Goal: Task Accomplishment & Management: Use online tool/utility

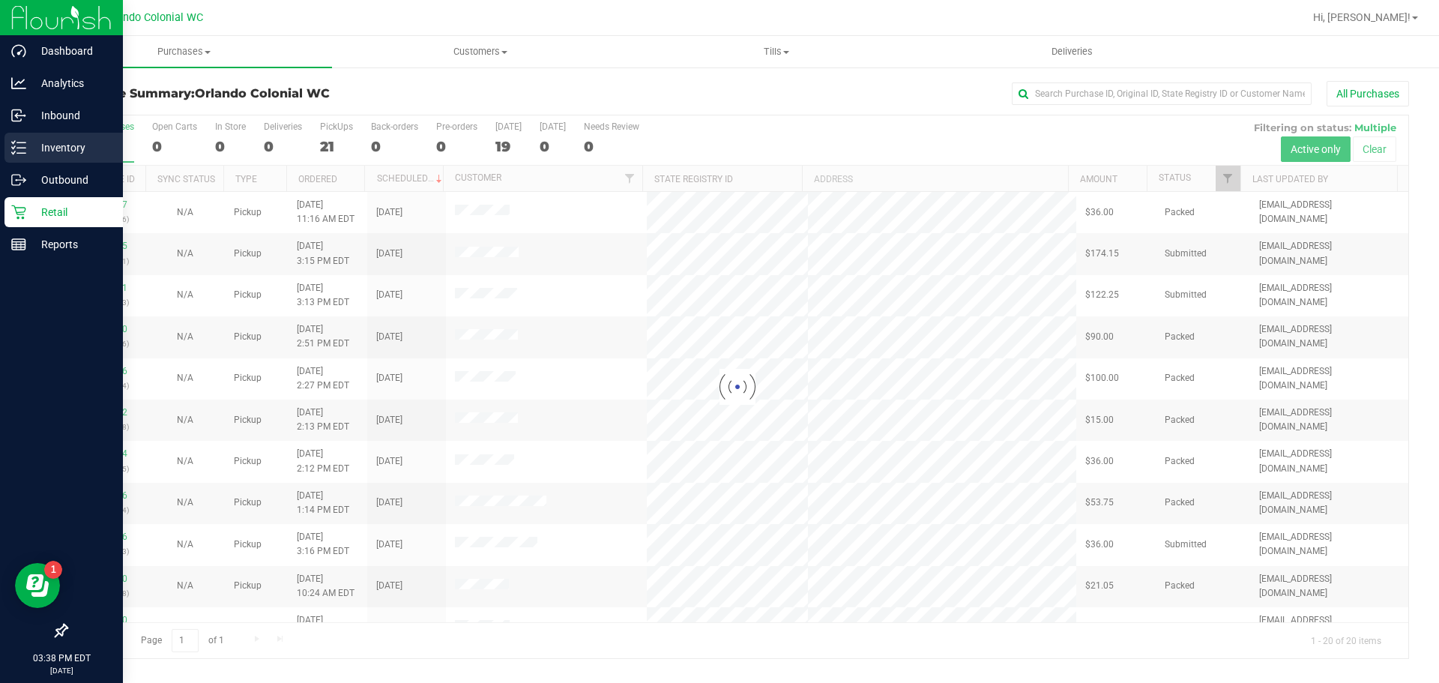
click at [22, 145] on icon at bounding box center [18, 147] width 15 height 15
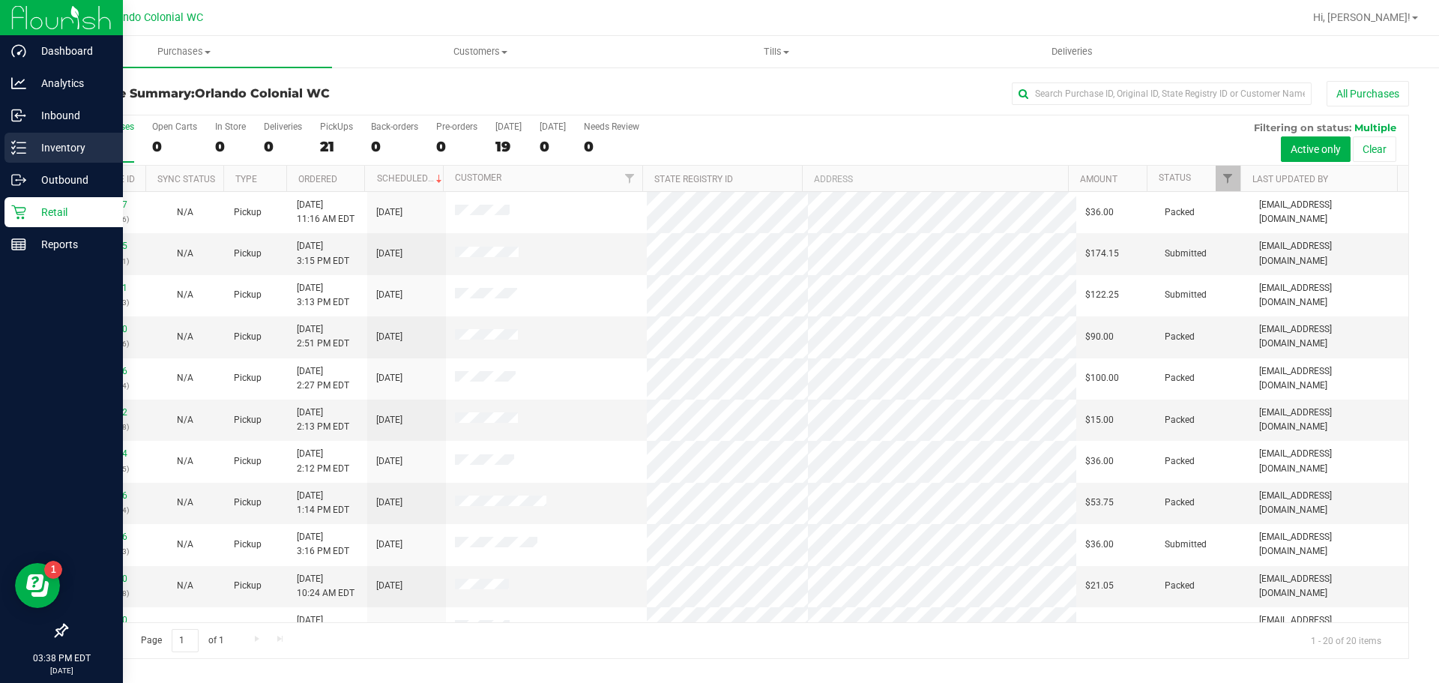
click at [23, 145] on icon at bounding box center [18, 147] width 15 height 15
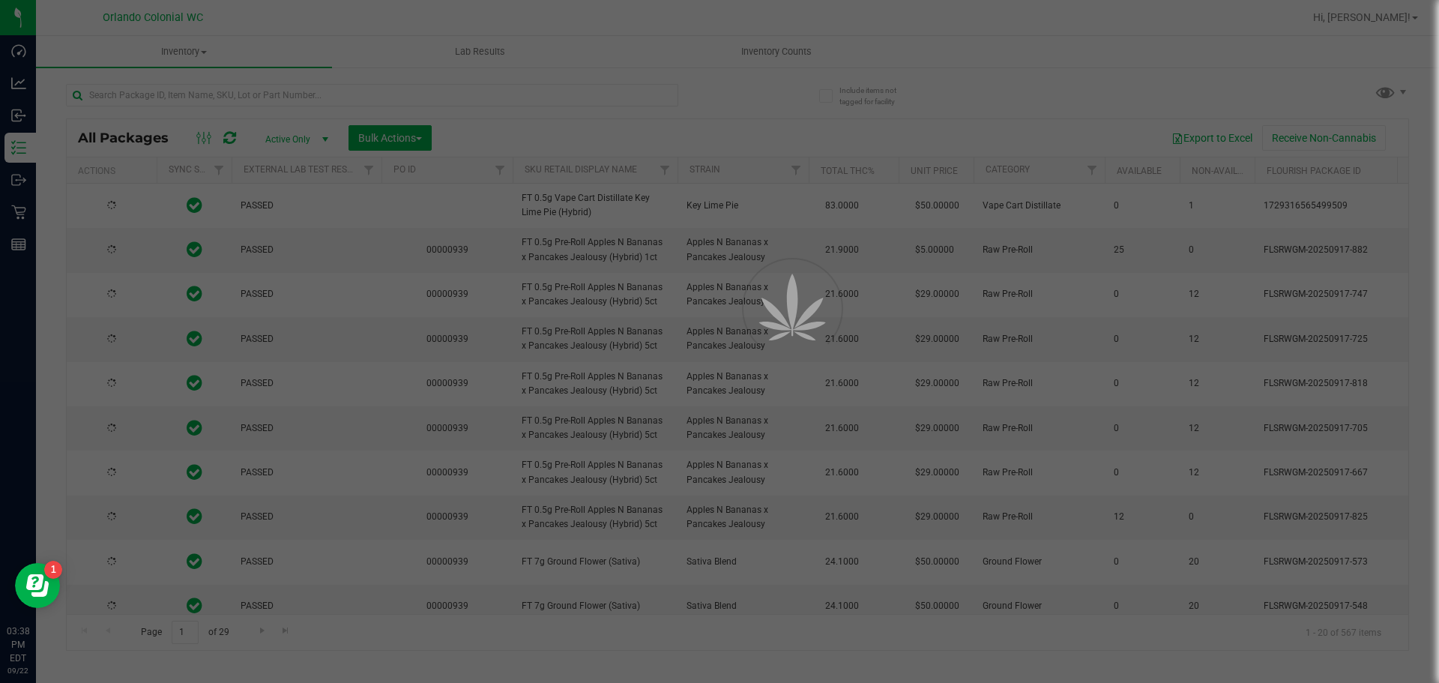
click at [313, 97] on div at bounding box center [719, 341] width 1439 height 683
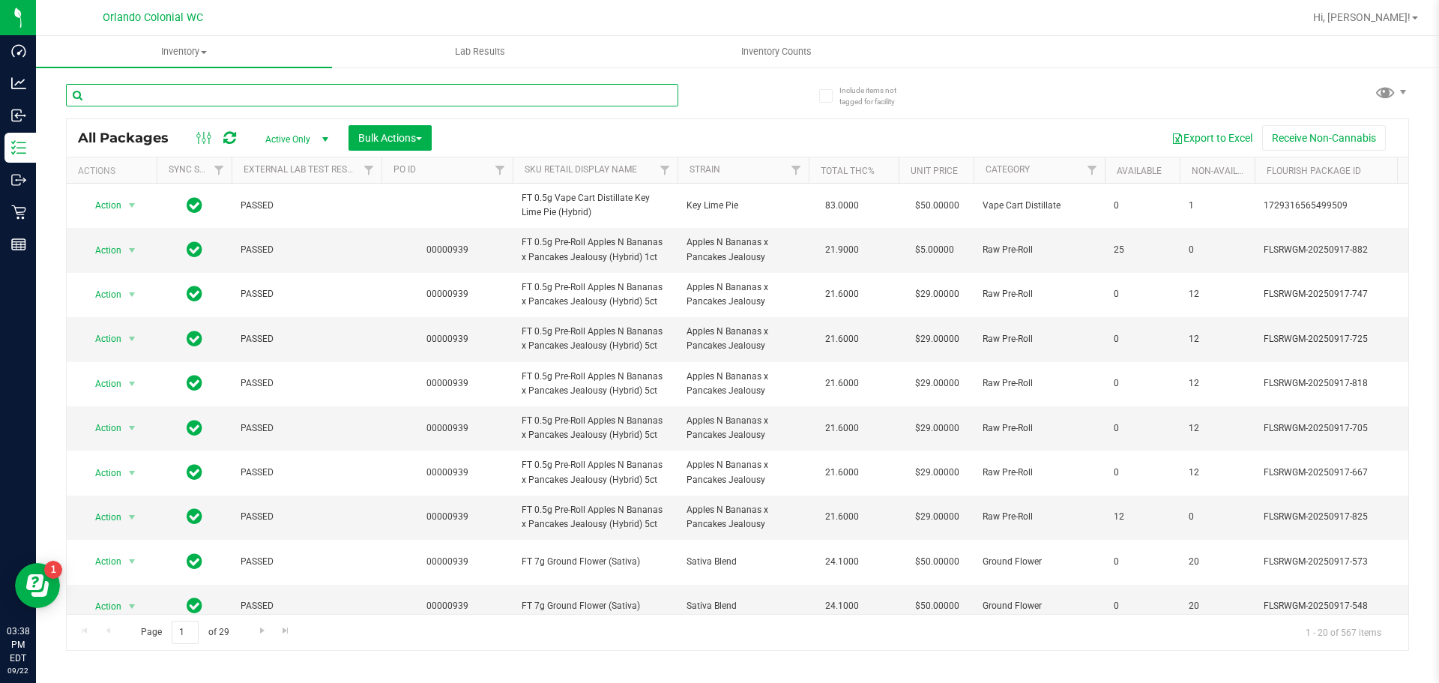
click at [313, 97] on input "text" at bounding box center [372, 95] width 613 height 22
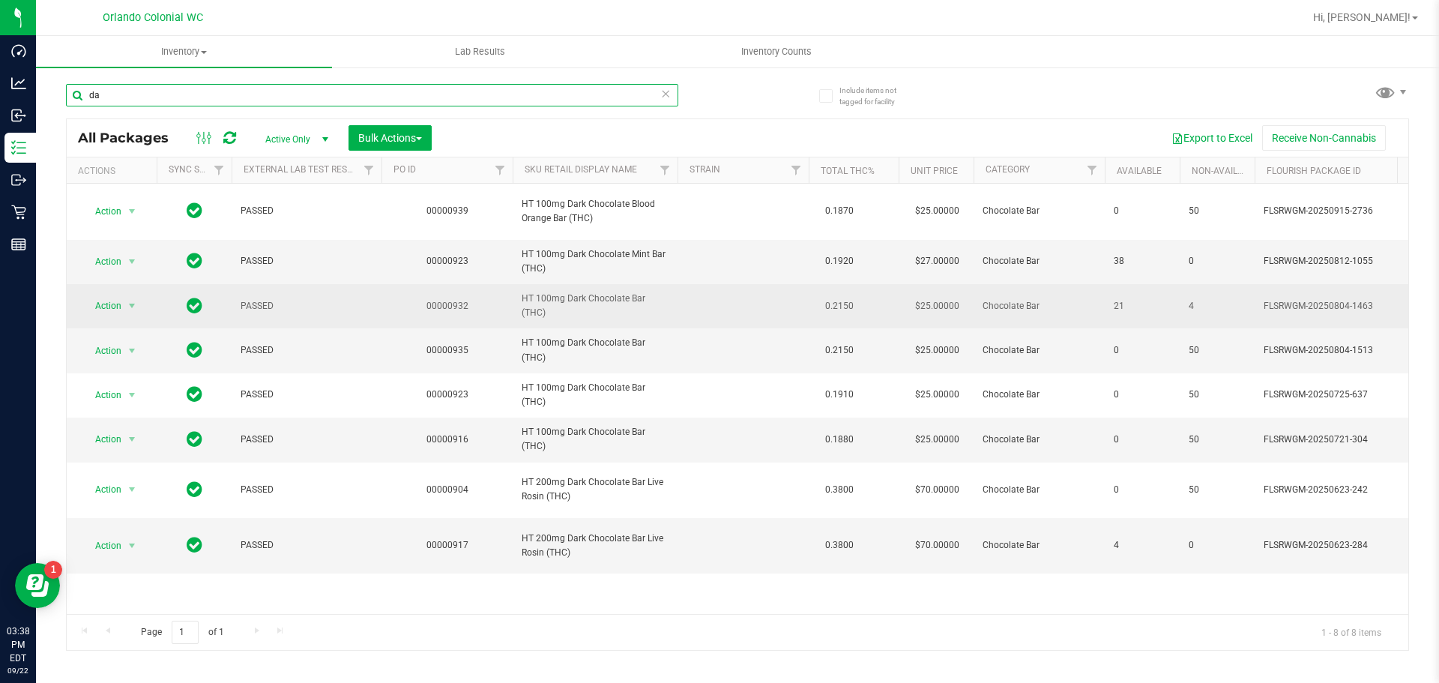
type input "d"
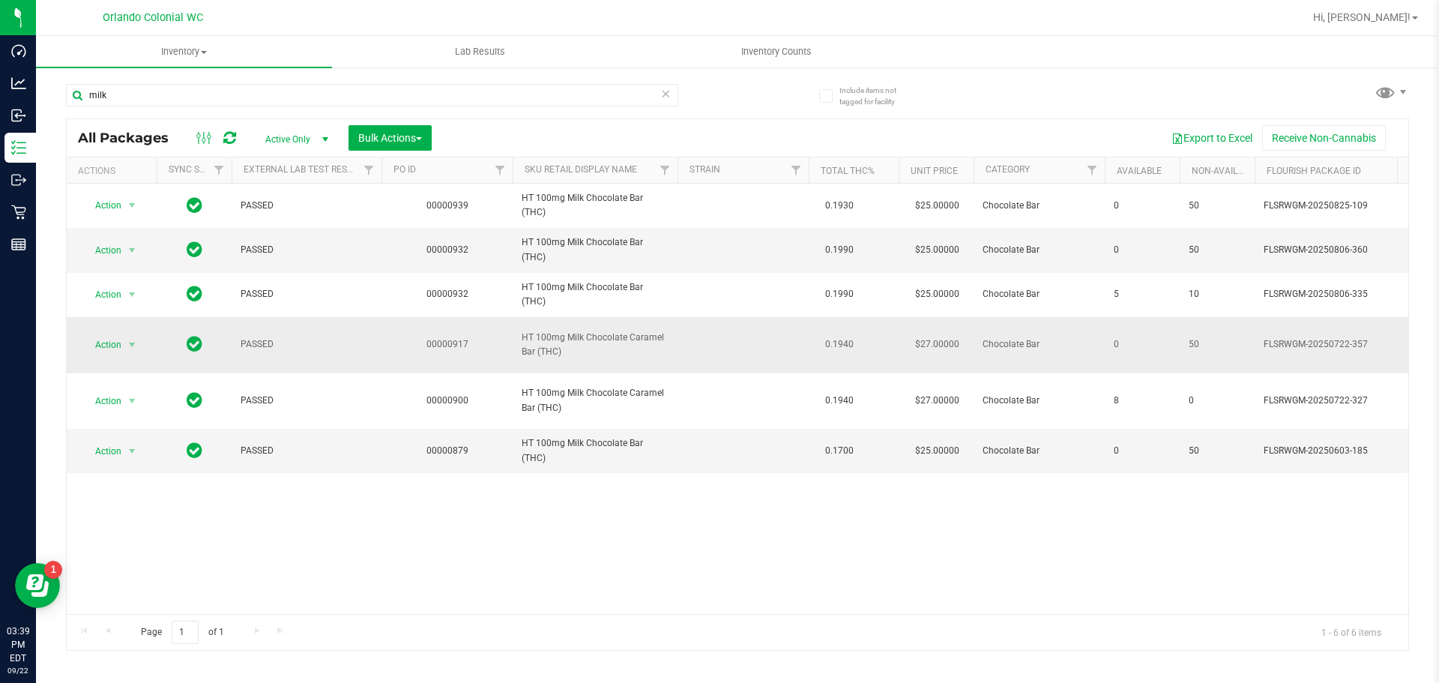
click at [616, 340] on span "HT 100mg Milk Chocolate Caramel Bar (THC)" at bounding box center [595, 345] width 147 height 28
copy td "HT 100mg Milk Chocolate Caramel Bar (THC)"
click at [401, 103] on input "milk" at bounding box center [372, 95] width 613 height 22
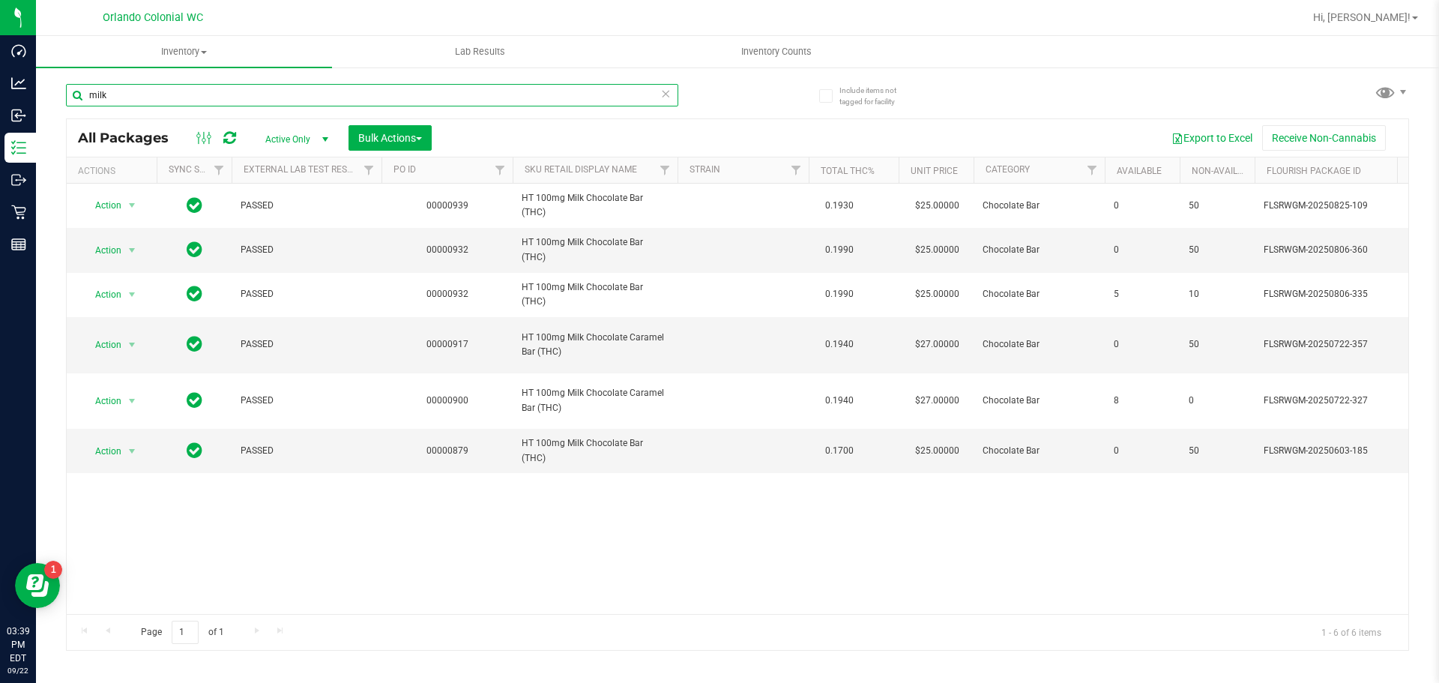
click at [400, 99] on input "milk" at bounding box center [372, 95] width 613 height 22
paste input "HT 100mg Milk Chocolate Caramel Bar (THC)"
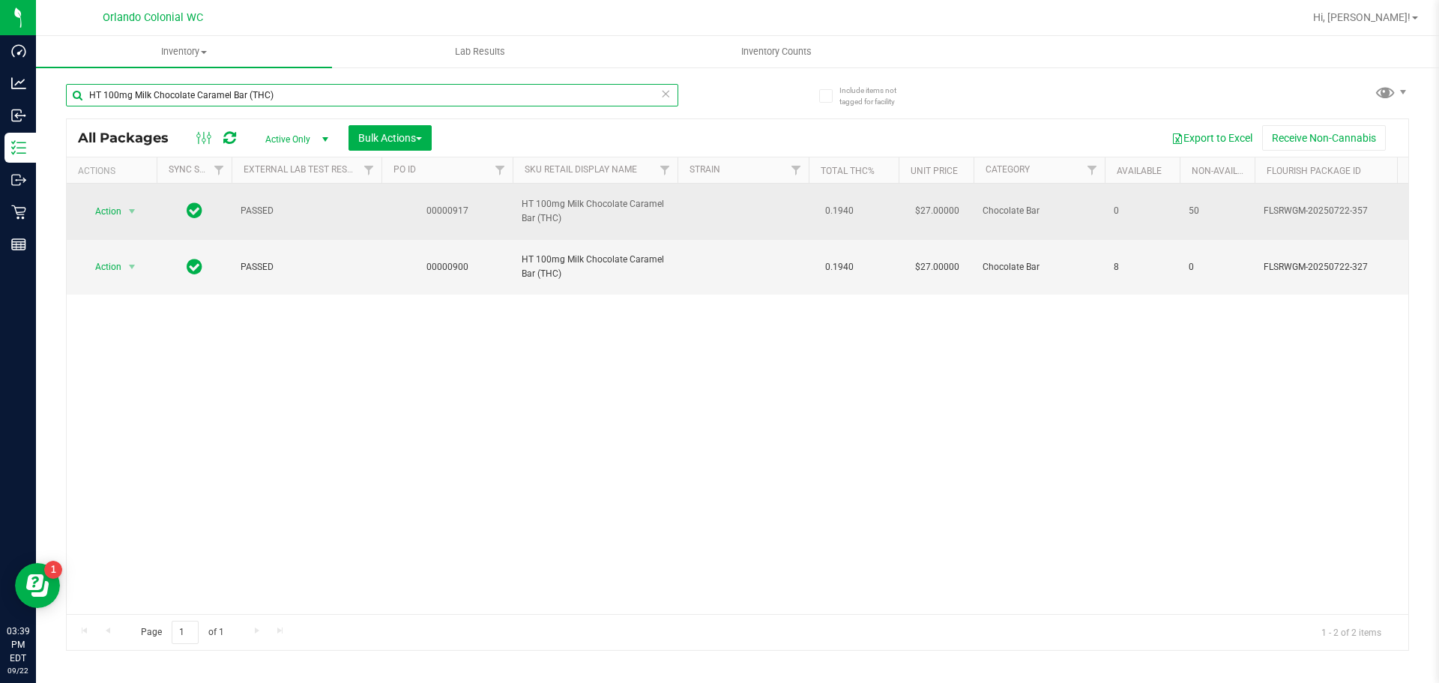
type input "HT 100mg Milk Chocolate Caramel Bar (THC)"
click at [120, 212] on span "Action" at bounding box center [102, 211] width 40 height 21
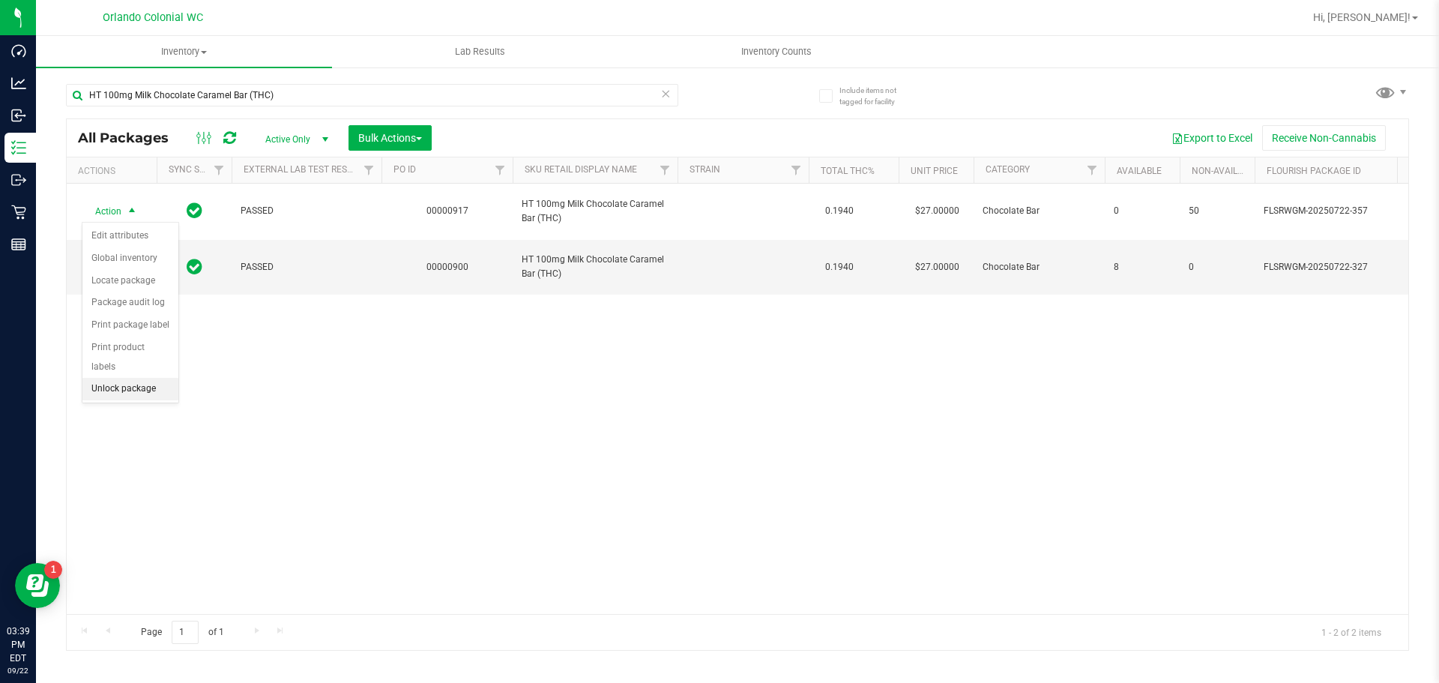
click at [116, 378] on li "Unlock package" at bounding box center [130, 389] width 96 height 22
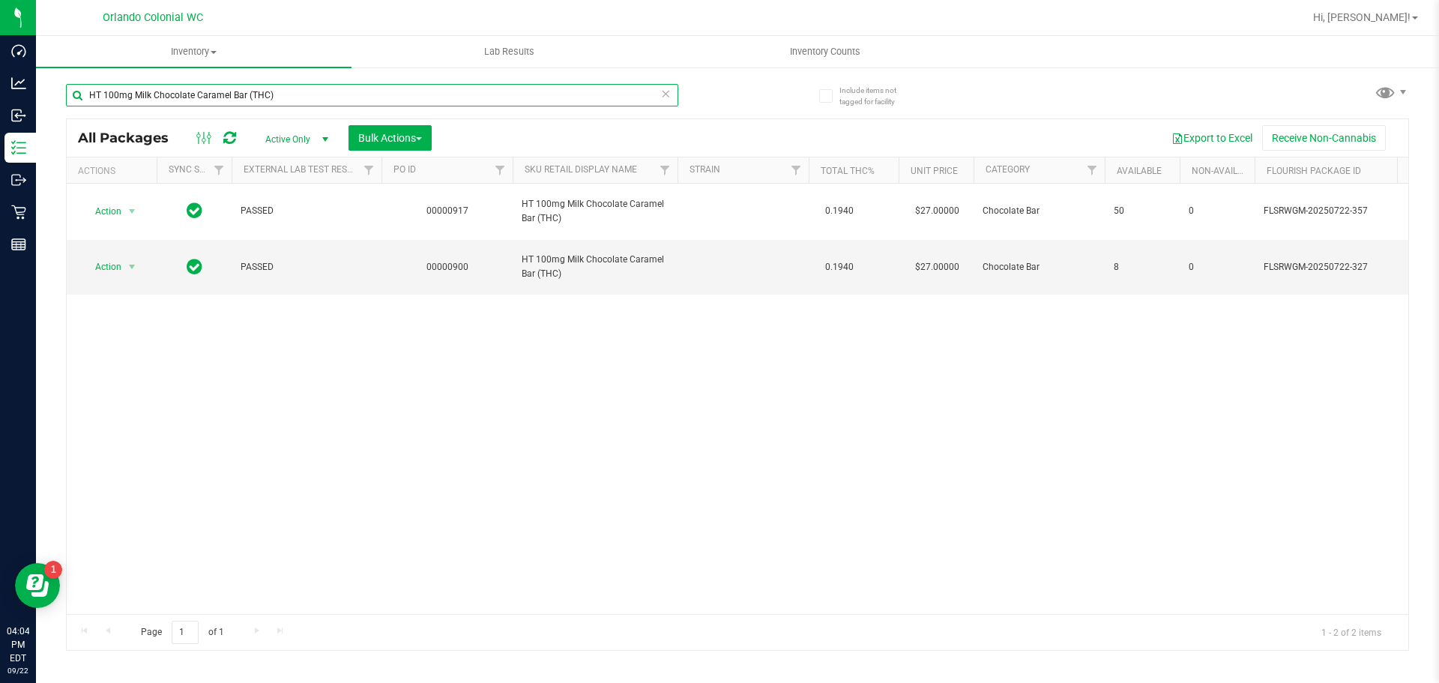
click at [253, 106] on input "HT 100mg Milk Chocolate Caramel Bar (THC)" at bounding box center [372, 95] width 613 height 22
click at [253, 105] on input "HT 100mg Milk Chocolate Caramel Bar (THC)" at bounding box center [372, 95] width 613 height 22
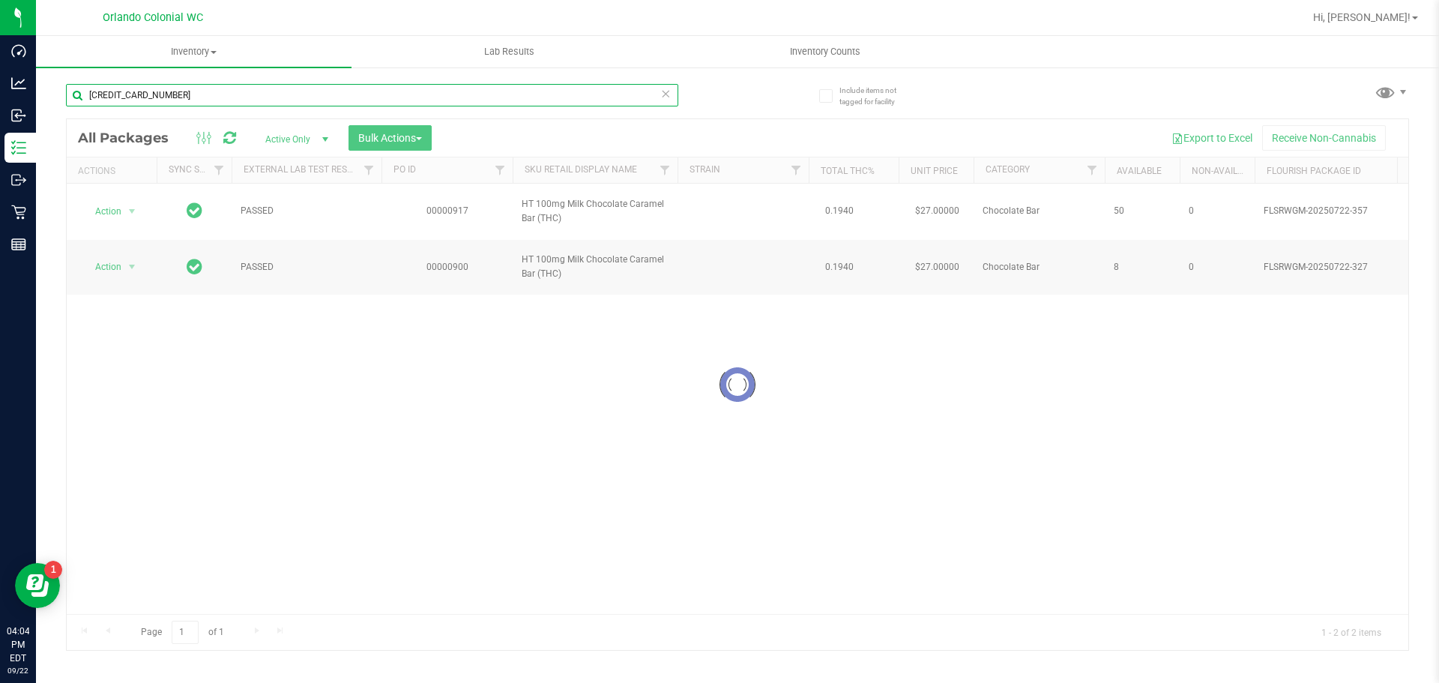
type input "[CREDIT_CARD_NUMBER]"
click at [224, 345] on div at bounding box center [738, 384] width 1342 height 531
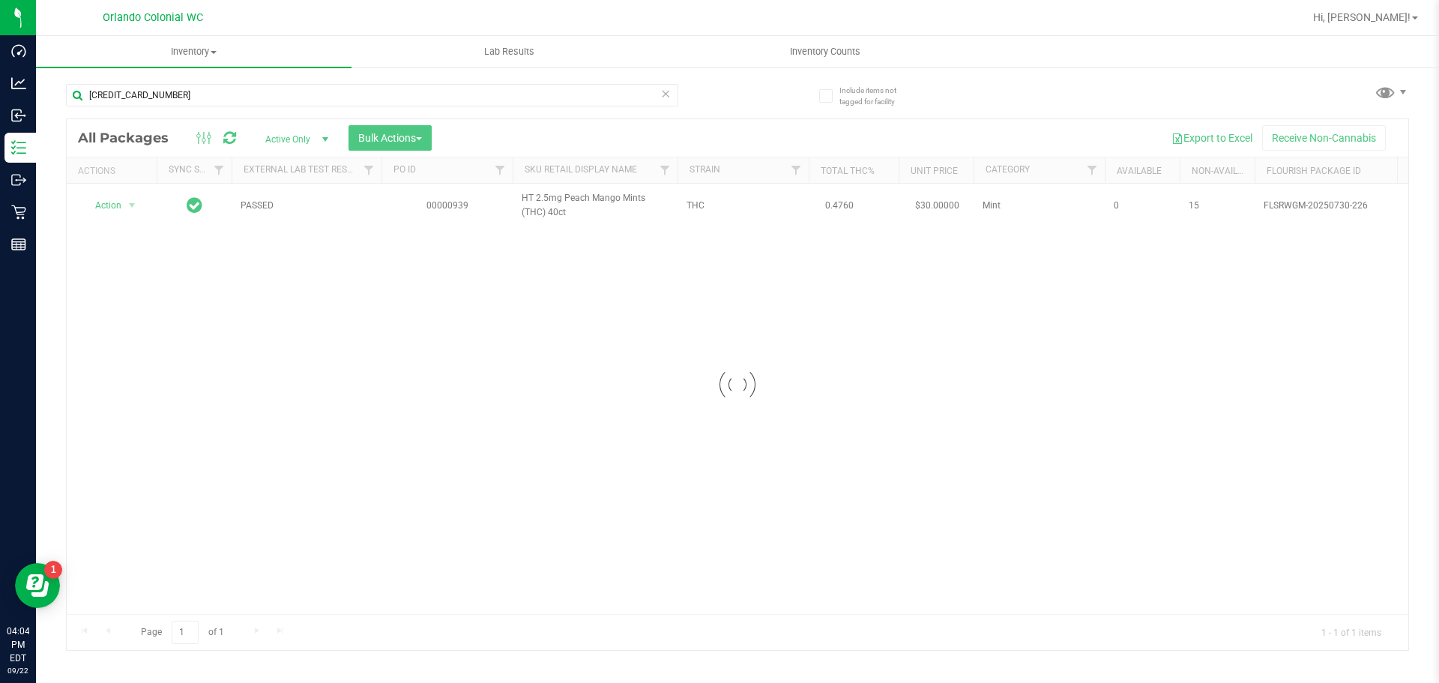
click at [118, 217] on div at bounding box center [738, 384] width 1342 height 531
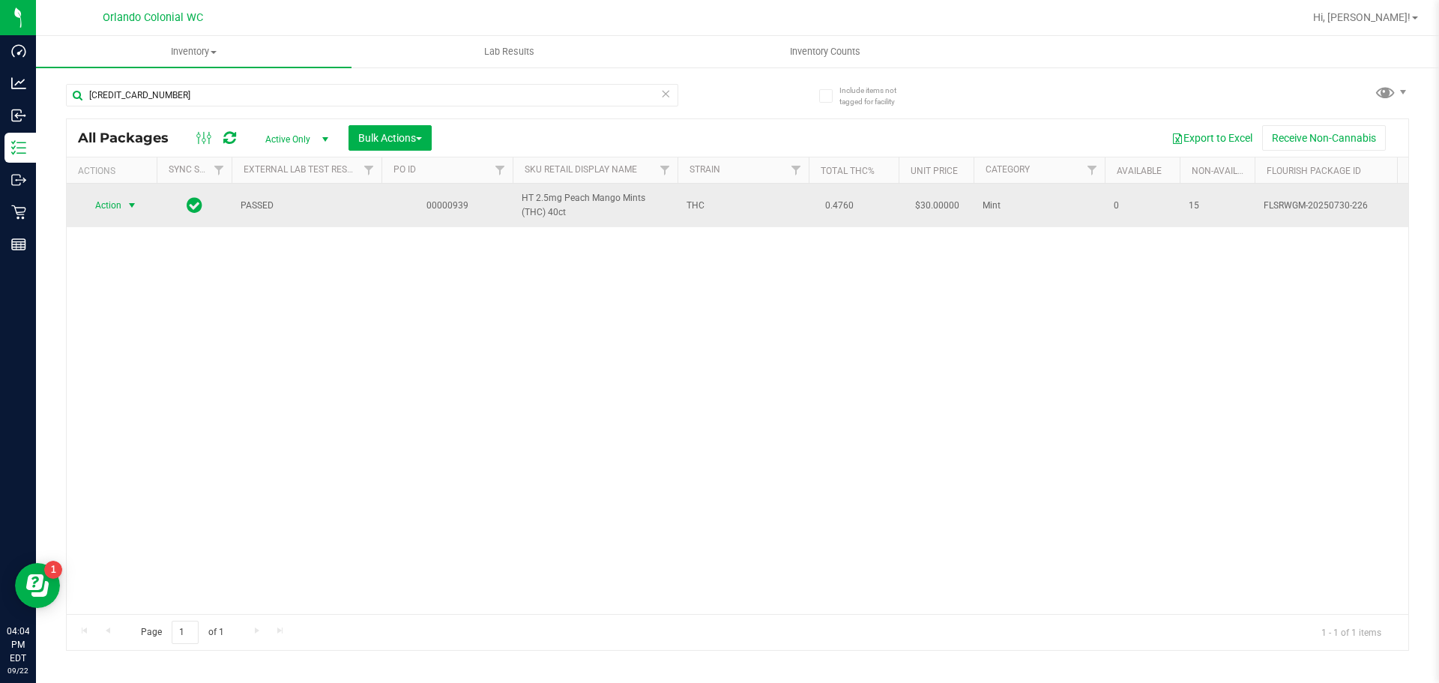
click at [116, 206] on span "Action" at bounding box center [102, 205] width 40 height 21
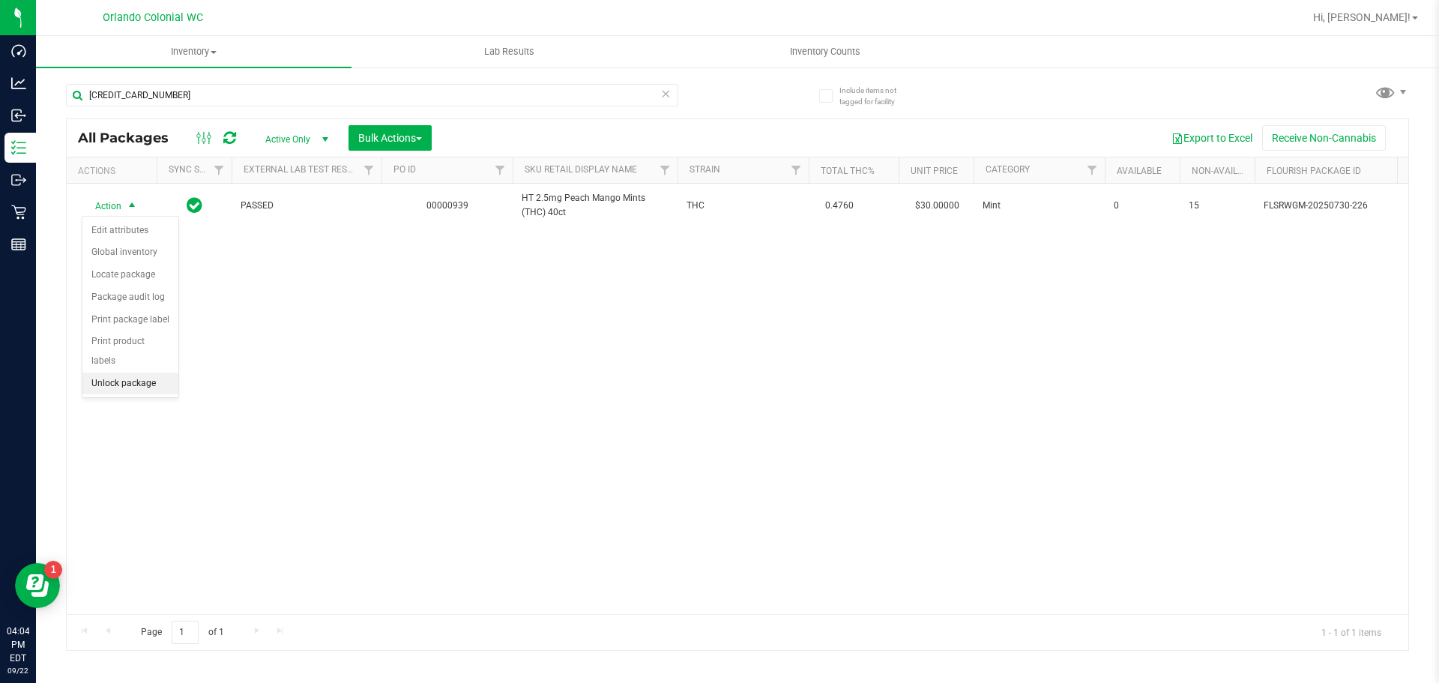
click at [140, 373] on li "Unlock package" at bounding box center [130, 384] width 96 height 22
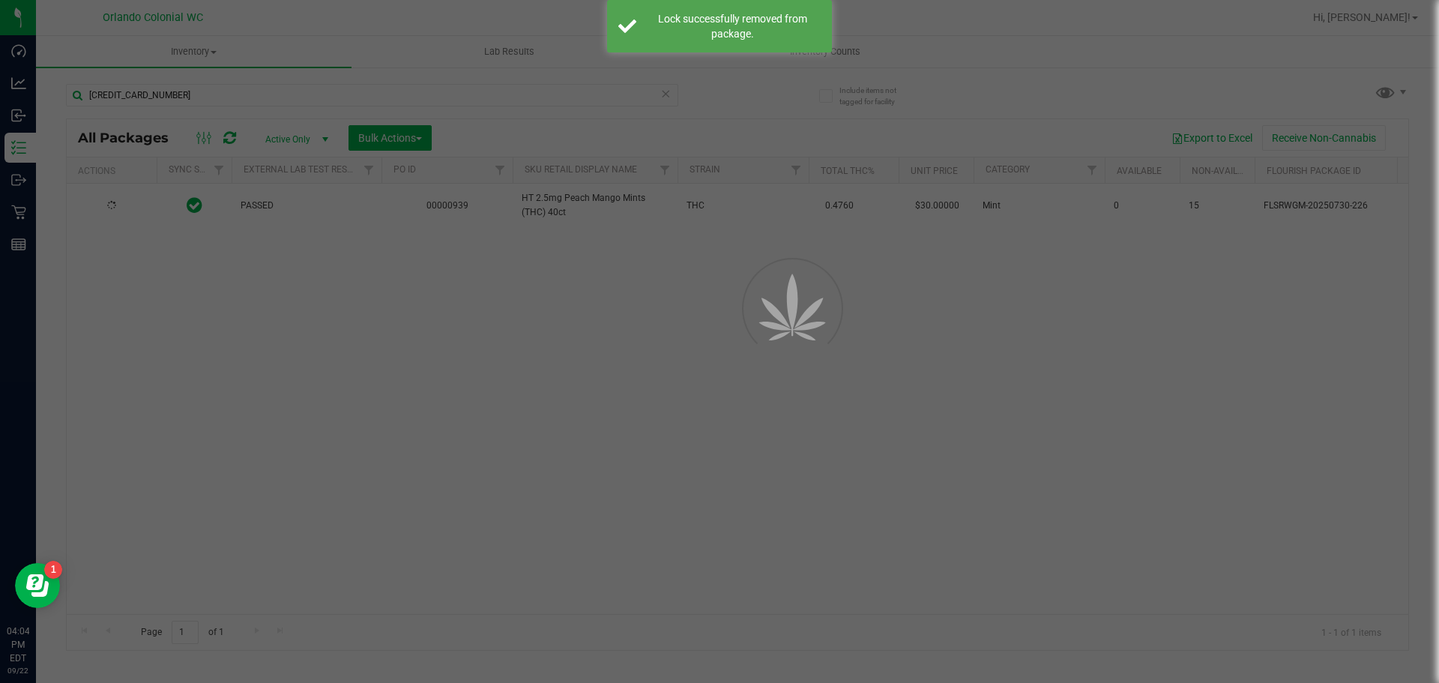
drag, startPoint x: 141, startPoint y: 365, endPoint x: 337, endPoint y: 363, distance: 195.7
click at [328, 353] on div at bounding box center [719, 341] width 1439 height 683
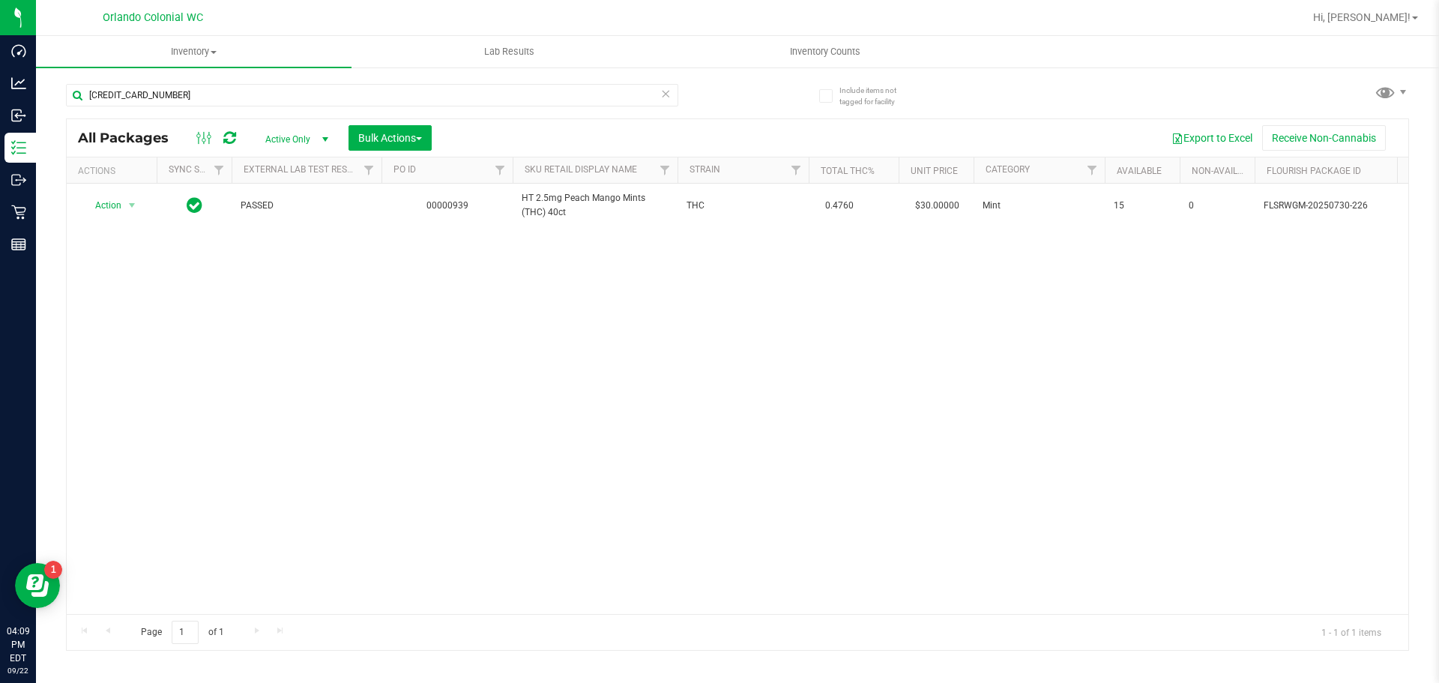
click at [151, 109] on div "[CREDIT_CARD_NUMBER]" at bounding box center [372, 101] width 613 height 34
click at [154, 96] on input "[CREDIT_CARD_NUMBER]" at bounding box center [372, 95] width 613 height 22
paste input "SN250728DC1-0804"
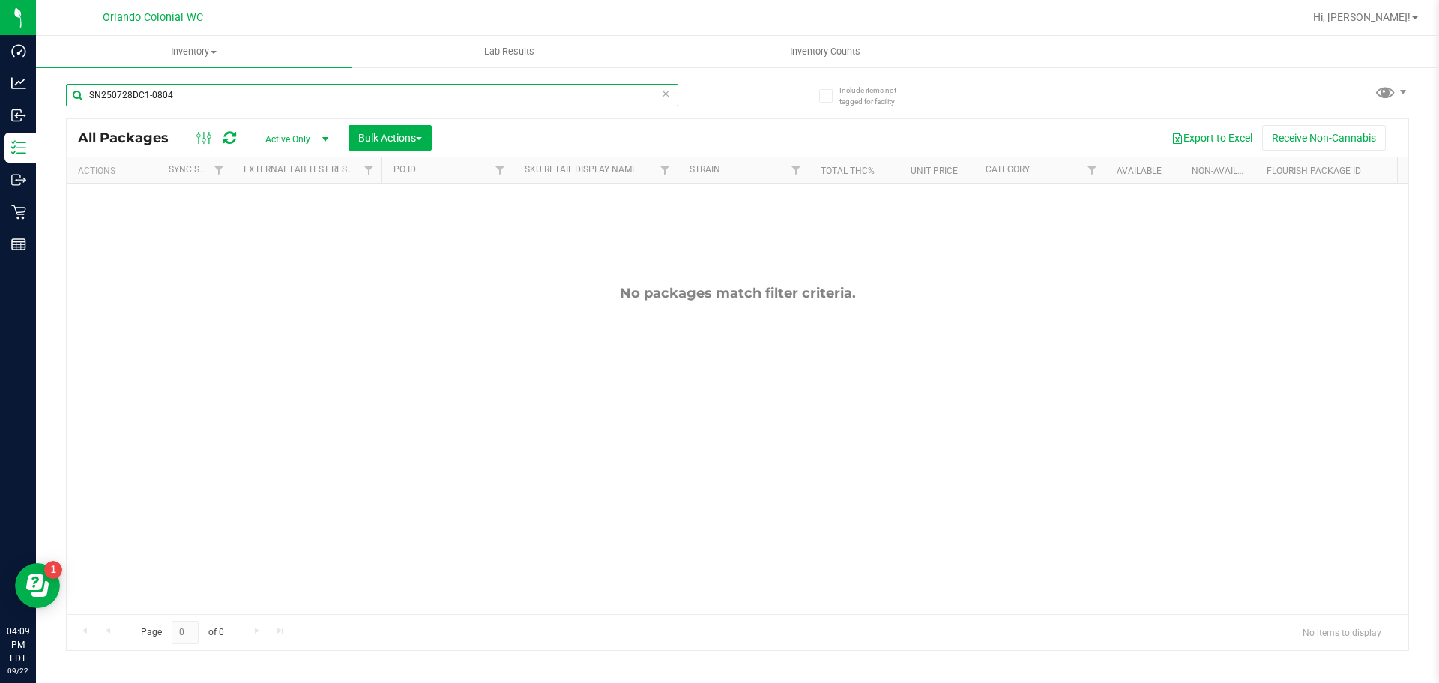
type input "SN250728DC1-0804"
drag, startPoint x: 1413, startPoint y: 19, endPoint x: 1400, endPoint y: 23, distance: 13.5
click at [1412, 19] on link "Hi, [PERSON_NAME]!" at bounding box center [1366, 18] width 117 height 16
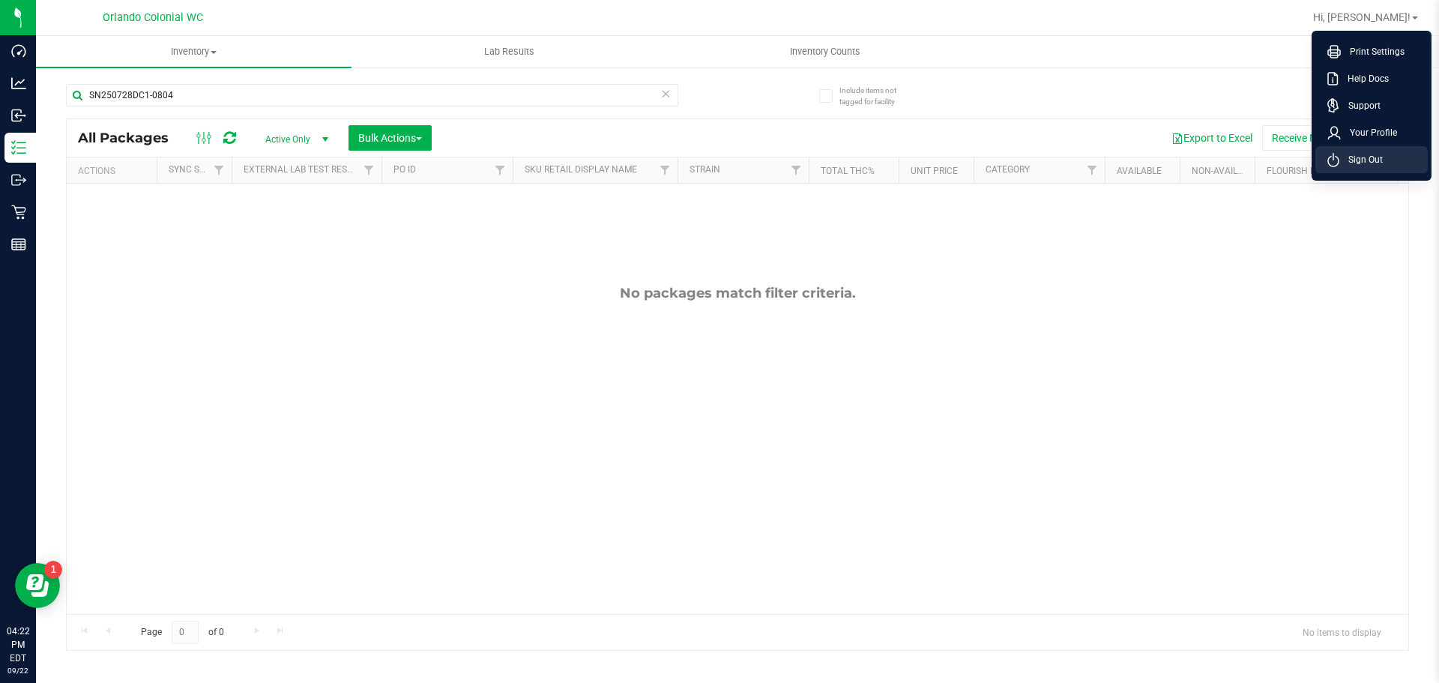
click at [1385, 151] on li "Sign Out" at bounding box center [1372, 159] width 112 height 27
